Goal: Task Accomplishment & Management: Complete application form

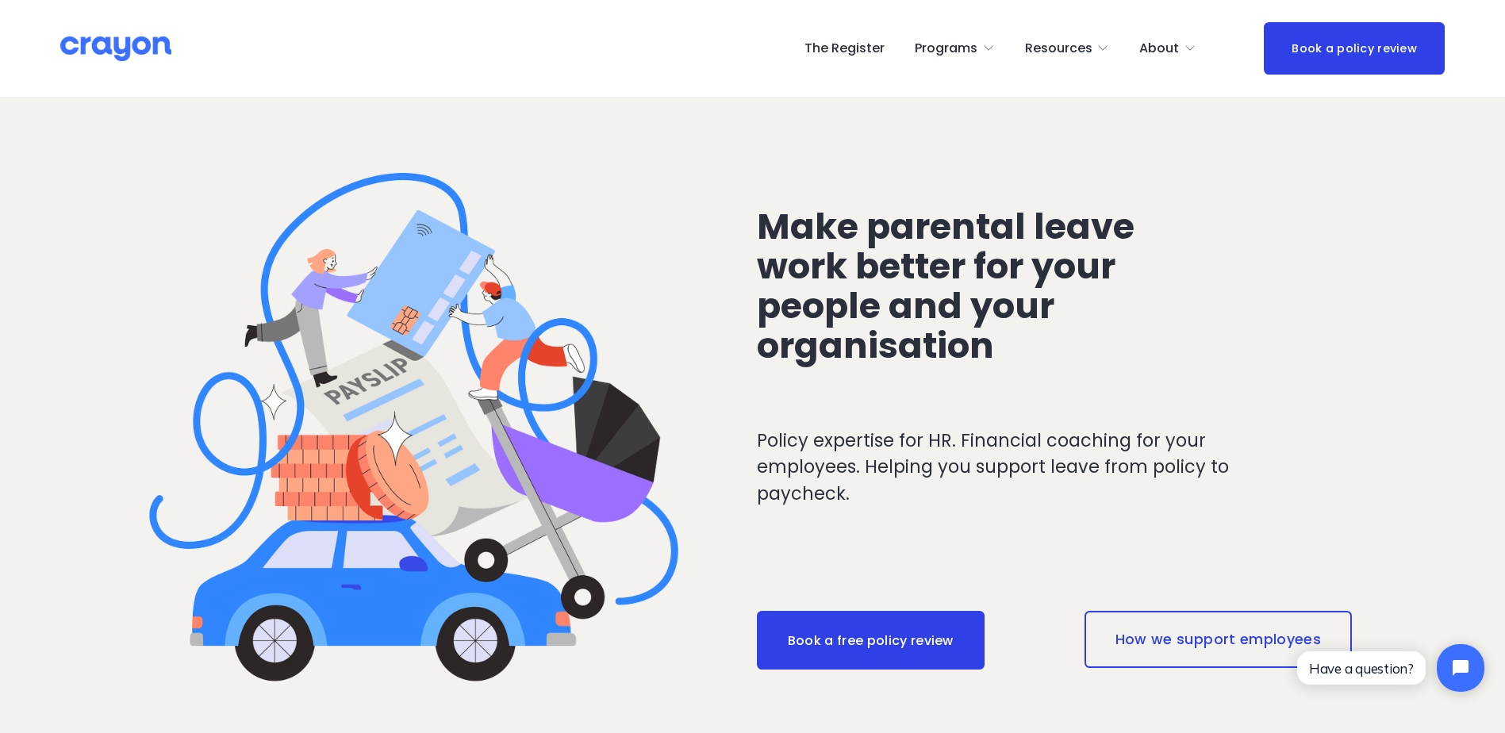
click at [870, 48] on link "The Register" at bounding box center [845, 48] width 80 height 25
